Goal: Check status

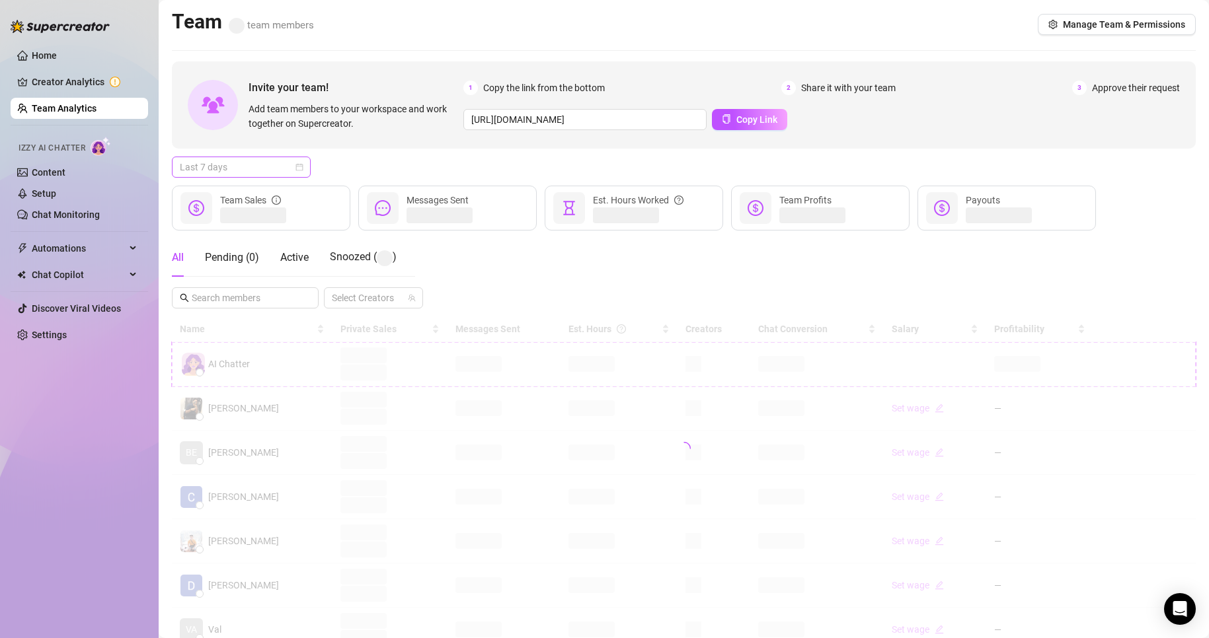
click at [250, 163] on span "Last 7 days" at bounding box center [241, 167] width 123 height 20
click at [213, 274] on div "Custom date" at bounding box center [241, 278] width 118 height 15
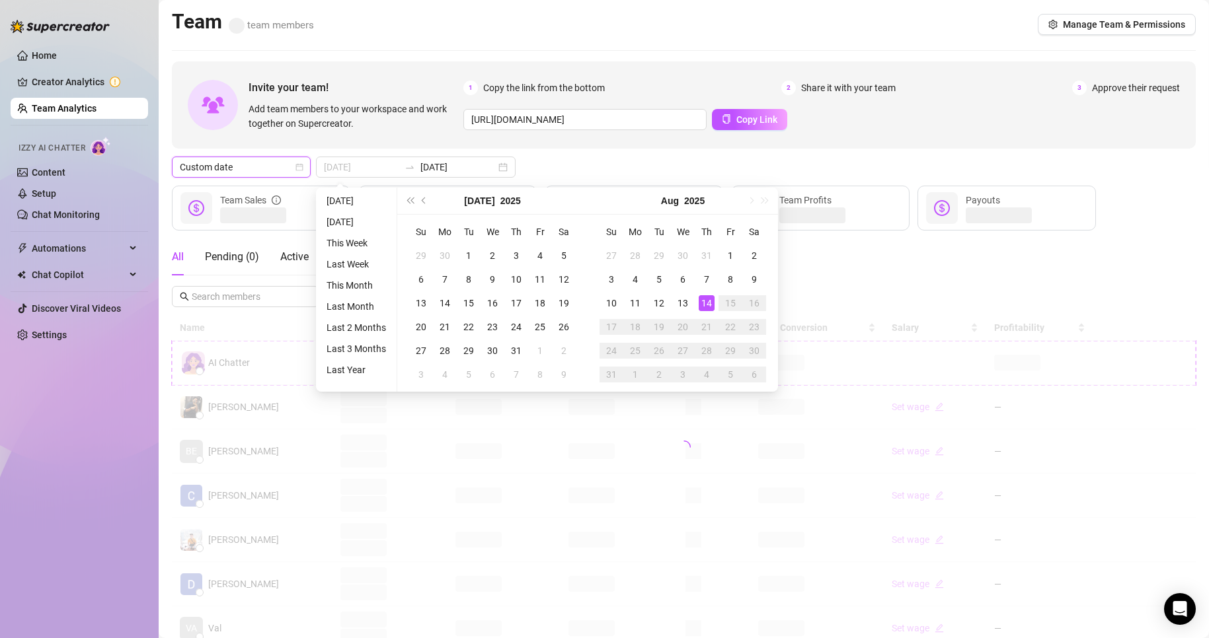
type input "[DATE]"
click at [708, 304] on div "14" at bounding box center [707, 303] width 16 height 16
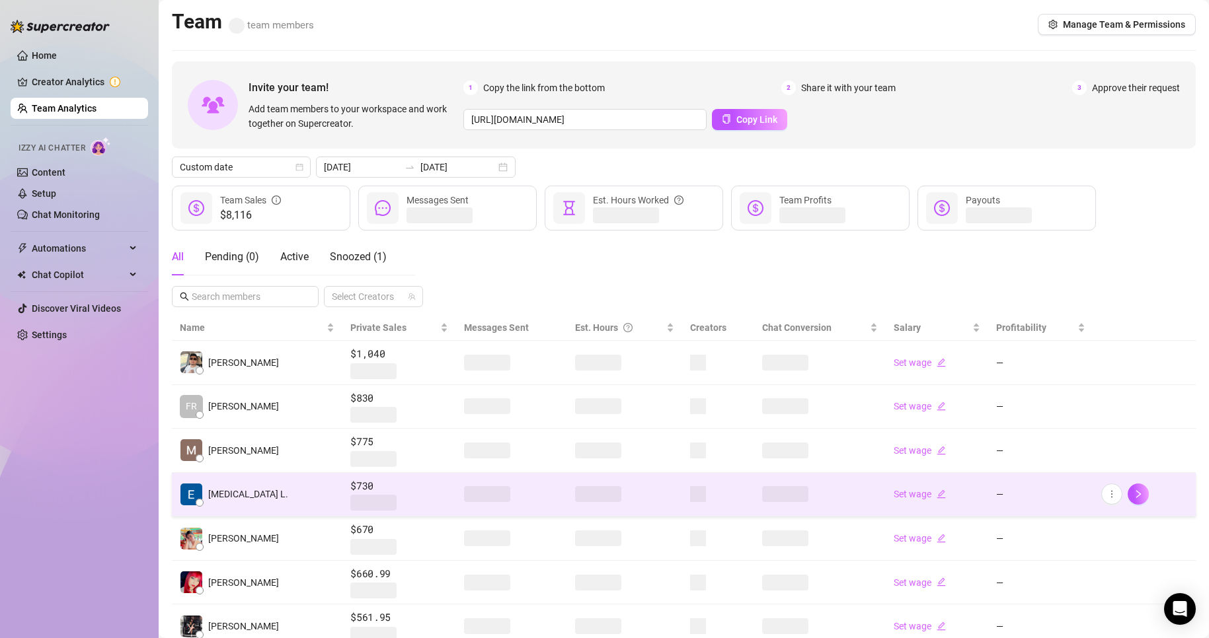
scroll to position [219, 0]
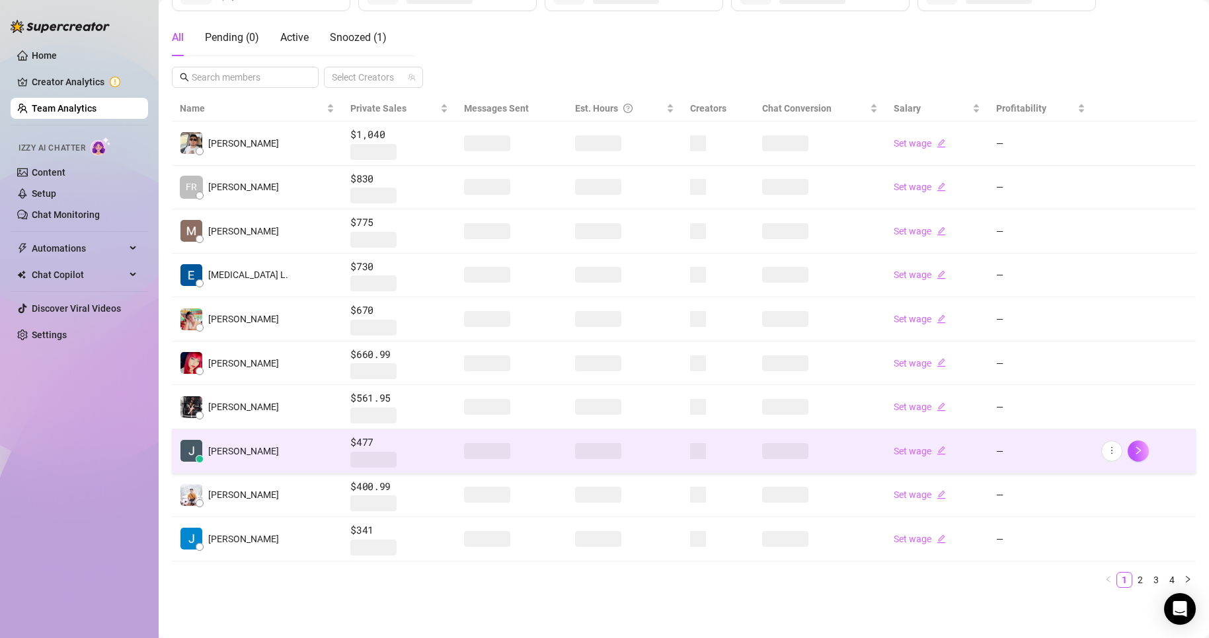
click at [369, 441] on span "$477" at bounding box center [399, 443] width 98 height 16
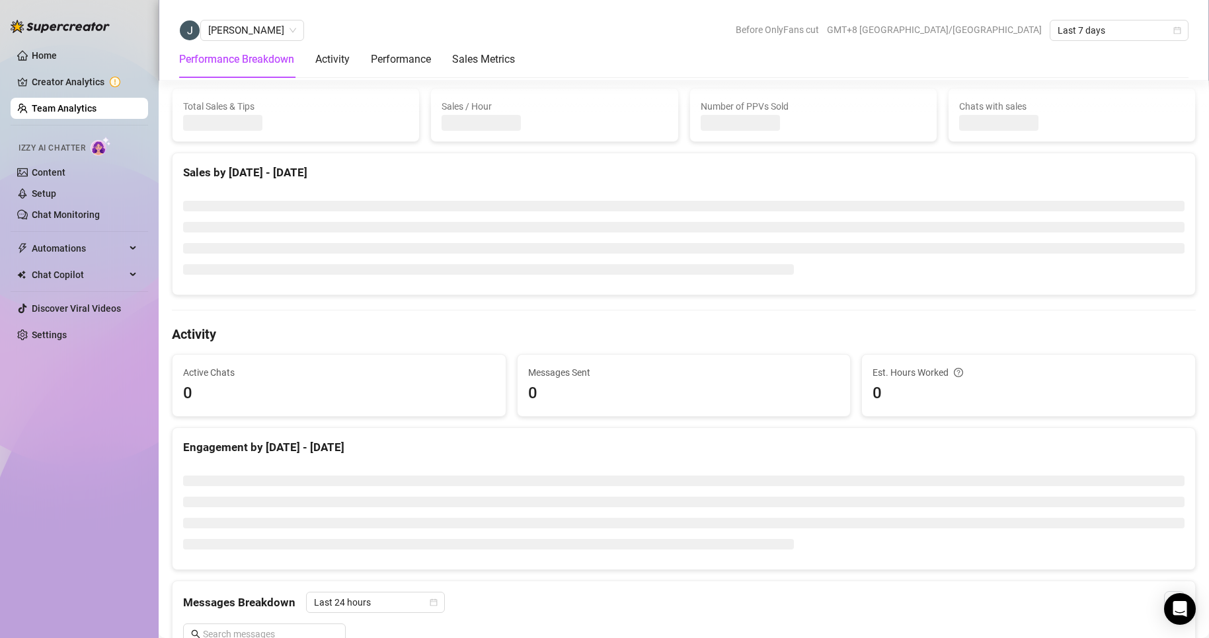
scroll to position [330, 0]
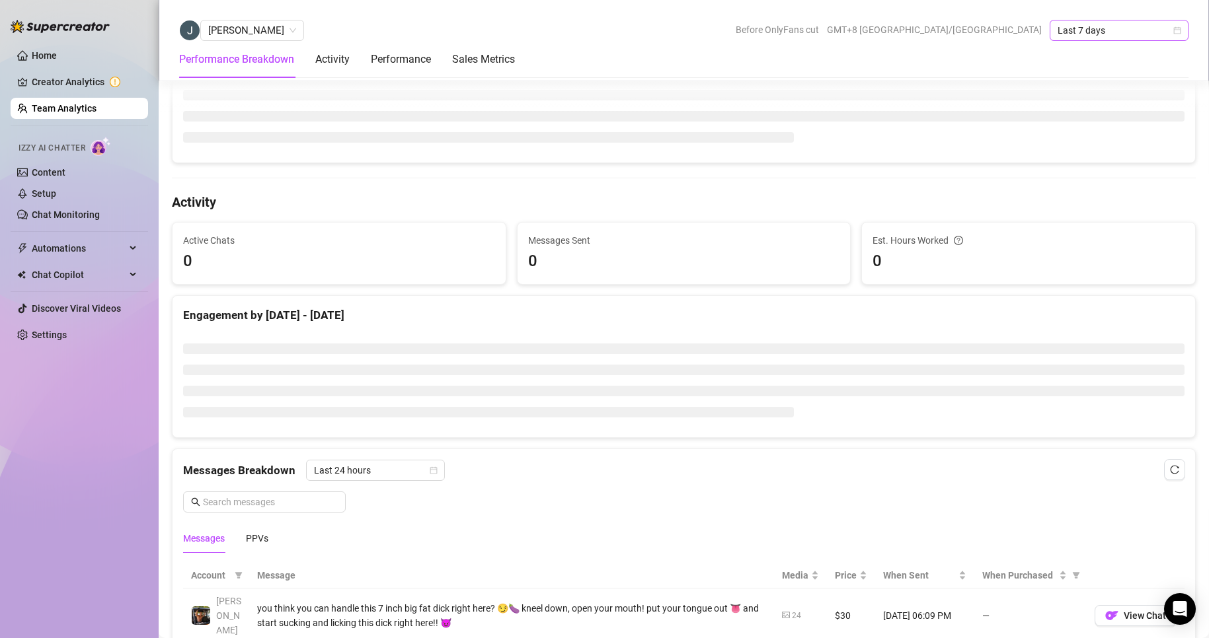
click at [1087, 26] on span "Last 7 days" at bounding box center [1118, 30] width 123 height 20
click at [1086, 144] on div "Custom date" at bounding box center [1119, 141] width 118 height 15
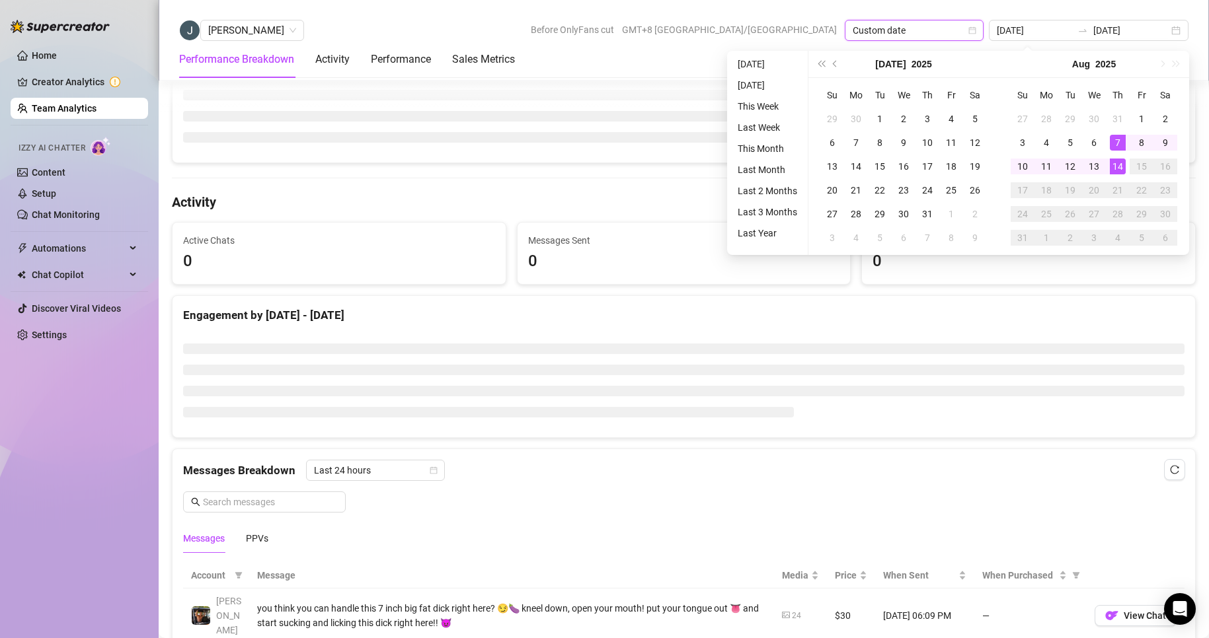
type input "[DATE]"
click at [1119, 167] on div "14" at bounding box center [1118, 167] width 16 height 16
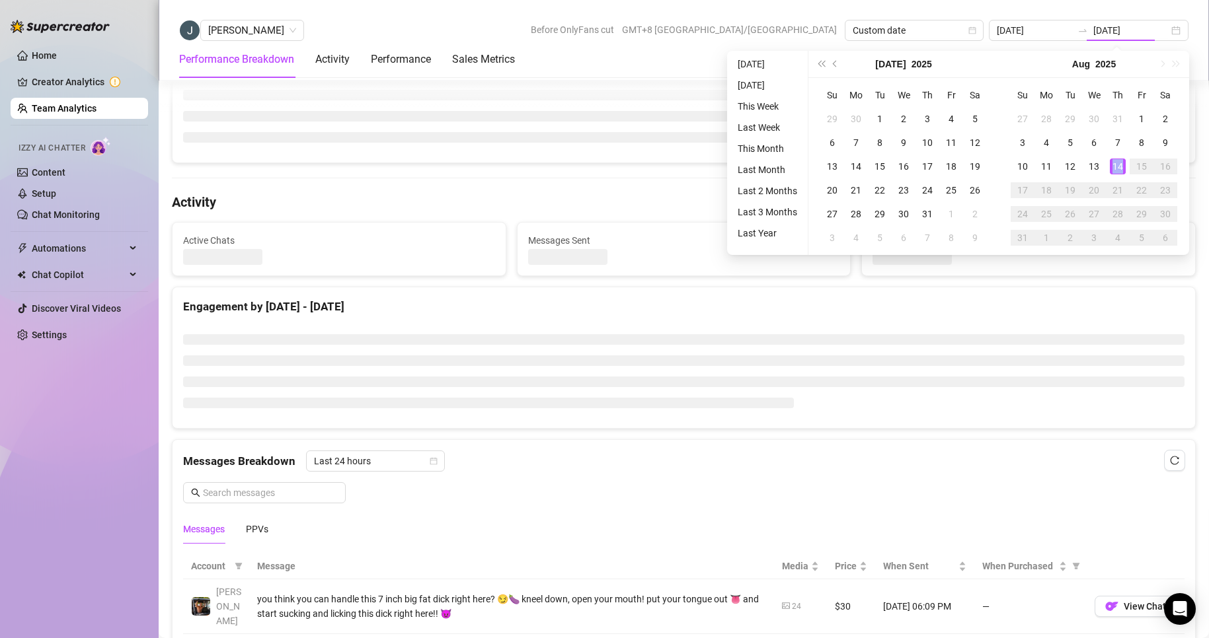
type input "[DATE]"
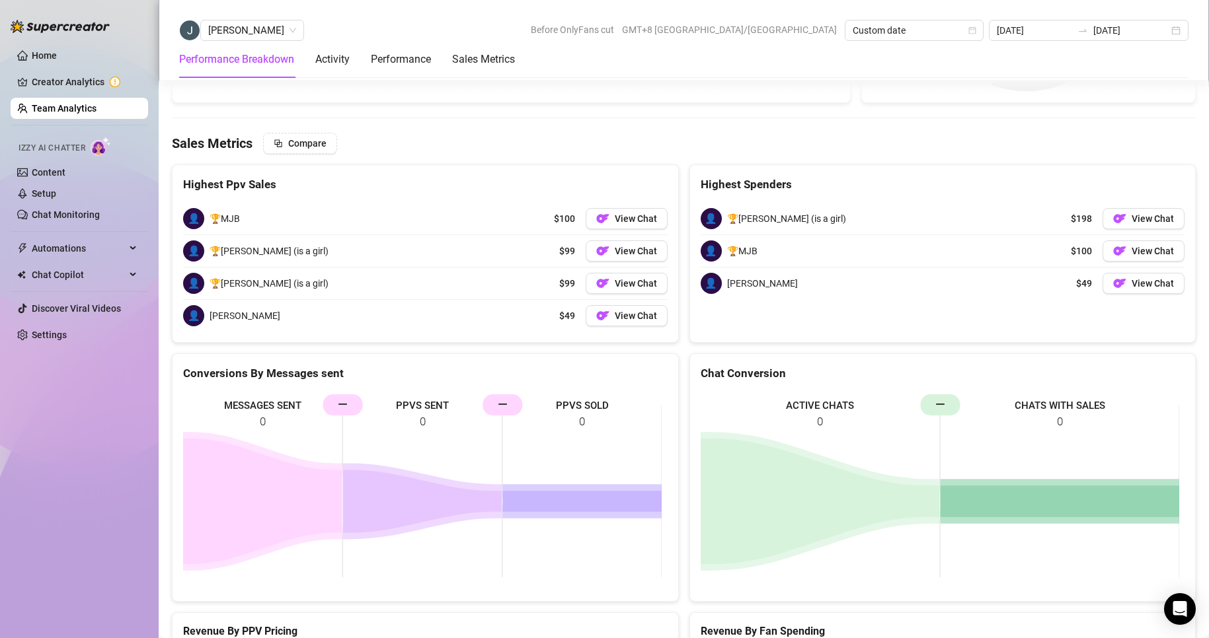
scroll to position [2015, 0]
